Goal: Navigation & Orientation: Find specific page/section

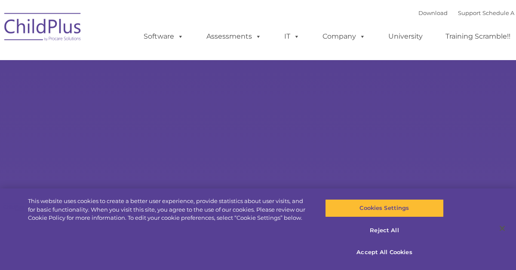
select select "MEDIUM"
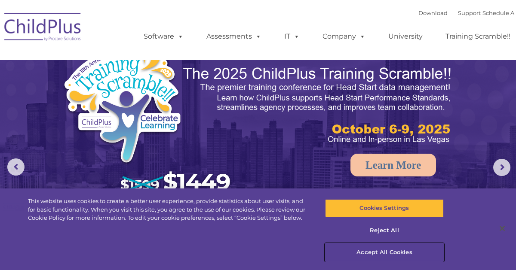
click at [387, 253] on button "Accept All Cookies" at bounding box center [384, 253] width 119 height 18
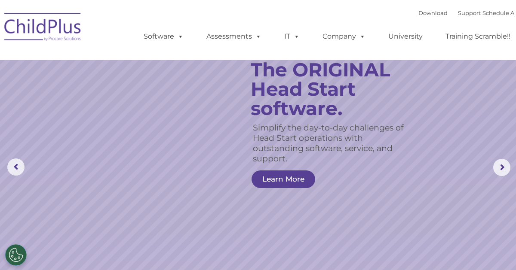
click at [60, 29] on img at bounding box center [43, 28] width 86 height 43
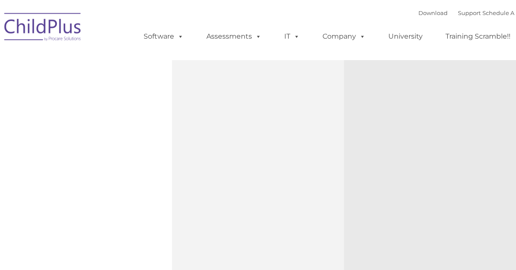
scroll to position [321, 0]
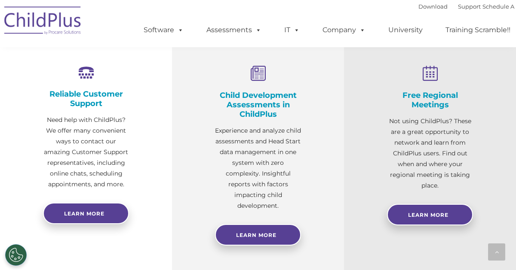
type input ""
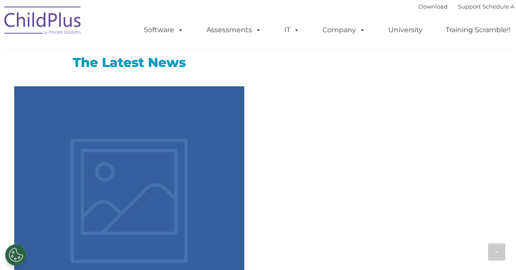
select select "MEDIUM"
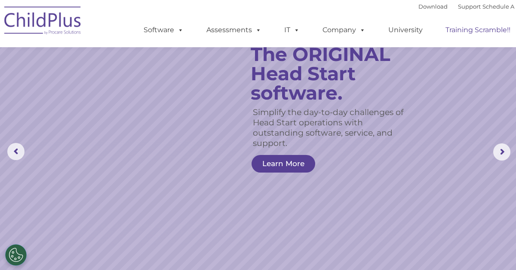
scroll to position [0, 0]
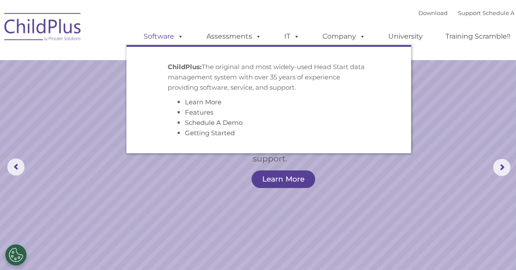
click at [168, 36] on link "Software" at bounding box center [163, 36] width 57 height 17
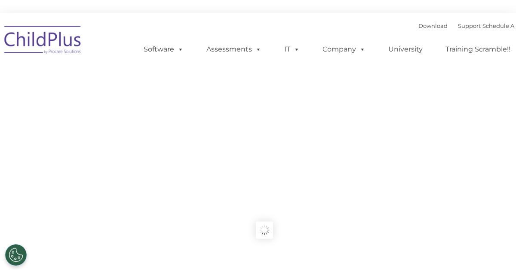
type input ""
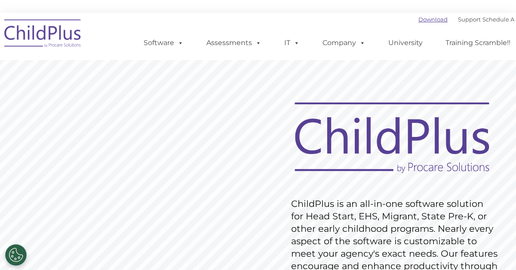
click at [427, 21] on link "Download" at bounding box center [432, 19] width 29 height 7
